Goal: Information Seeking & Learning: Check status

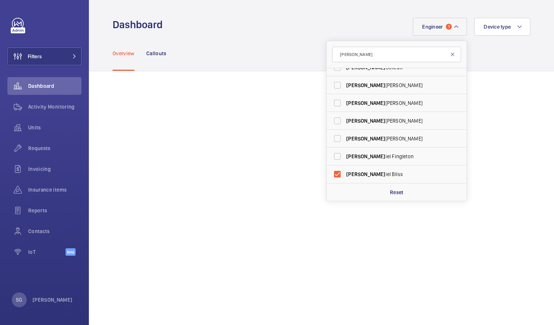
click at [450, 56] on mat-icon at bounding box center [453, 55] width 6 height 6
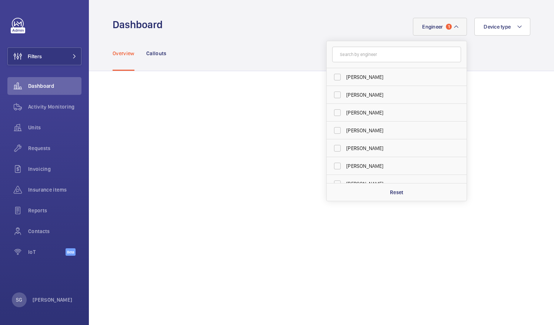
click at [454, 27] on mat-icon at bounding box center [457, 26] width 6 height 9
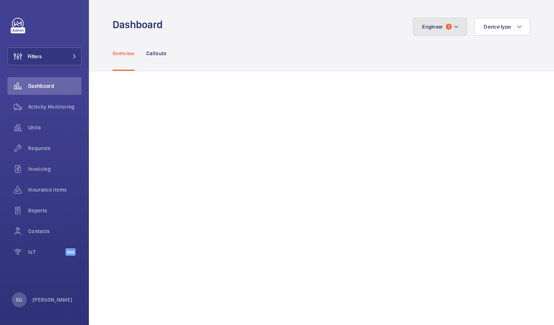
click at [454, 27] on mat-icon at bounding box center [457, 26] width 6 height 9
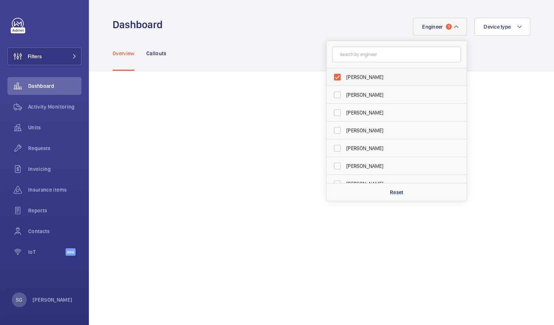
click at [331, 80] on label "[PERSON_NAME]" at bounding box center [391, 77] width 129 height 18
click at [331, 80] on input "[PERSON_NAME]" at bounding box center [337, 77] width 15 height 15
checkbox input "false"
click at [36, 52] on span "Filters" at bounding box center [25, 56] width 34 height 18
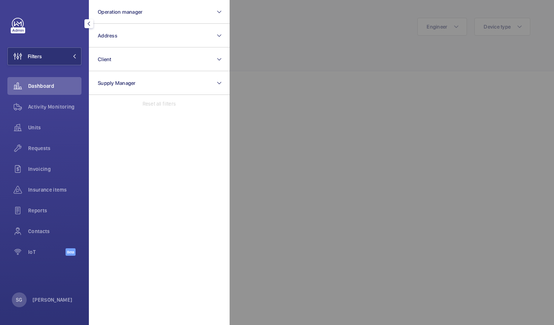
click at [311, 61] on div at bounding box center [507, 162] width 554 height 325
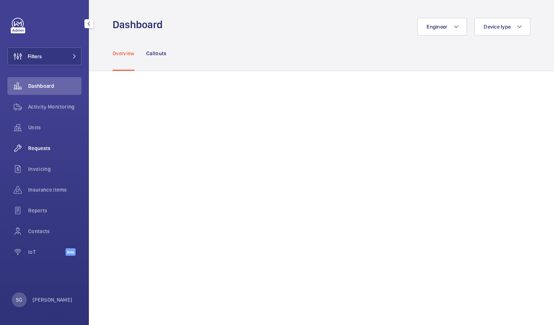
click at [52, 147] on span "Requests" at bounding box center [54, 148] width 53 height 7
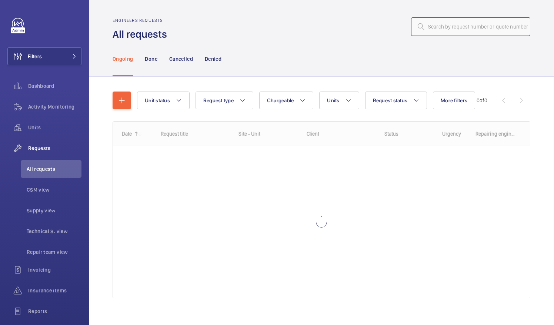
click at [477, 27] on input "text" at bounding box center [470, 26] width 119 height 19
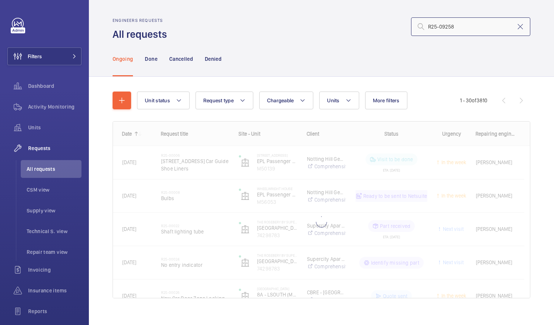
type input "R25-09258"
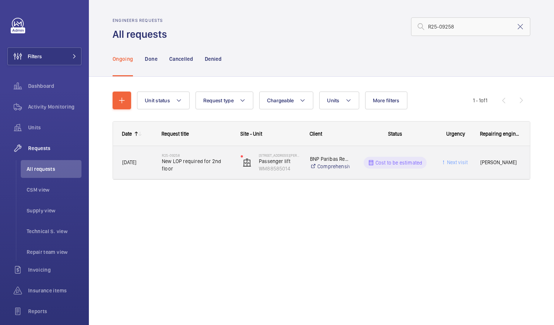
click at [354, 161] on div "Cost to be estimated" at bounding box center [391, 162] width 81 height 27
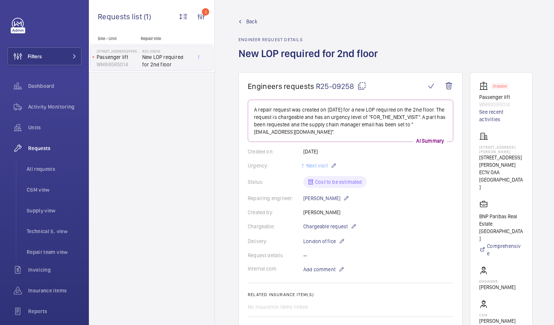
click at [248, 21] on span "Back" at bounding box center [251, 21] width 11 height 7
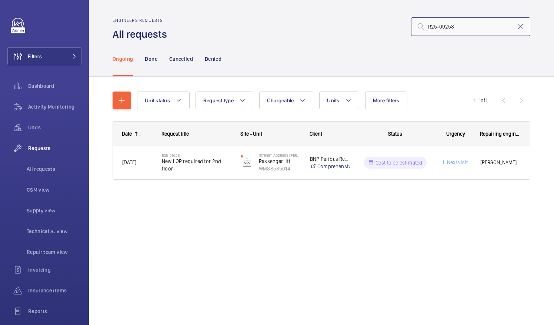
click at [483, 30] on input "R25-09258" at bounding box center [470, 26] width 119 height 19
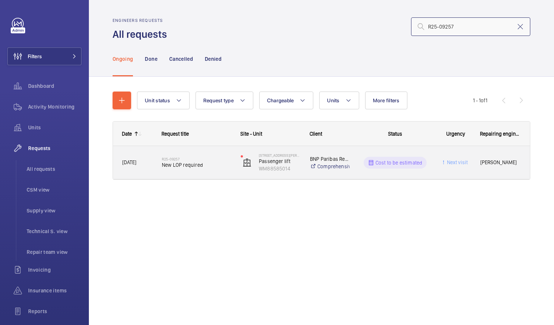
type input "R25-09257"
click at [204, 163] on span "New LOP required" at bounding box center [196, 164] width 69 height 7
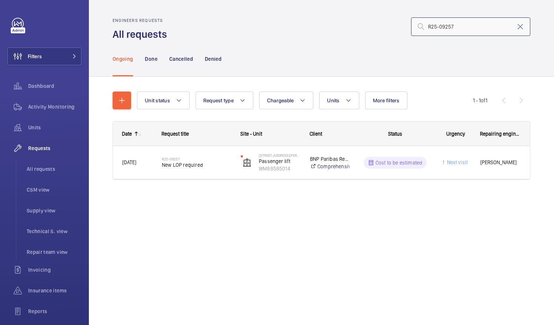
click at [473, 24] on input "R25-09257" at bounding box center [470, 26] width 119 height 19
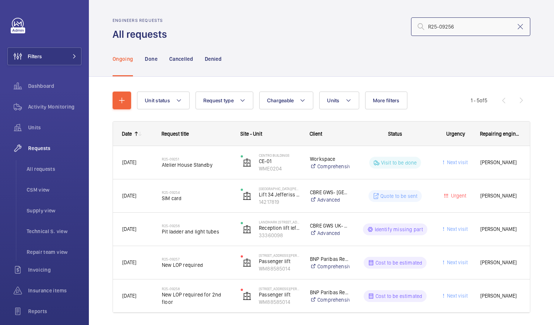
type input "R25-09256"
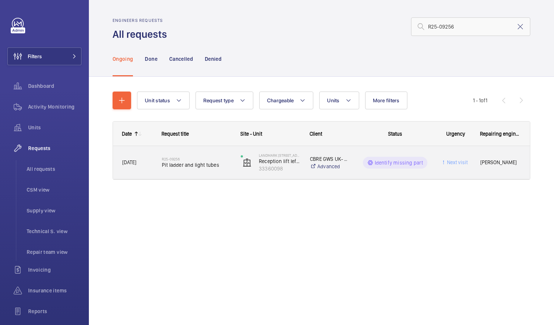
click at [196, 164] on span "Pit ladder and light tubes" at bounding box center [196, 164] width 69 height 7
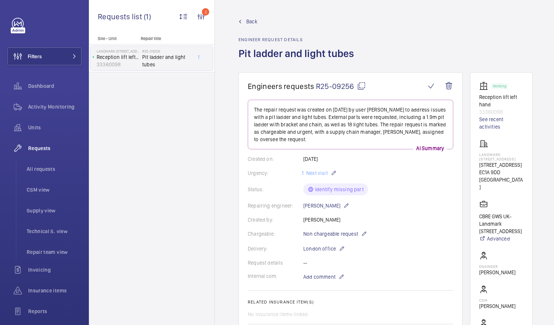
drag, startPoint x: 354, startPoint y: 85, endPoint x: 317, endPoint y: 88, distance: 37.2
click at [317, 88] on span "R25-09256" at bounding box center [341, 86] width 50 height 9
copy span "R25-09256"
click at [317, 88] on span "R25-09256" at bounding box center [341, 86] width 50 height 9
